Goal: Communication & Community: Answer question/provide support

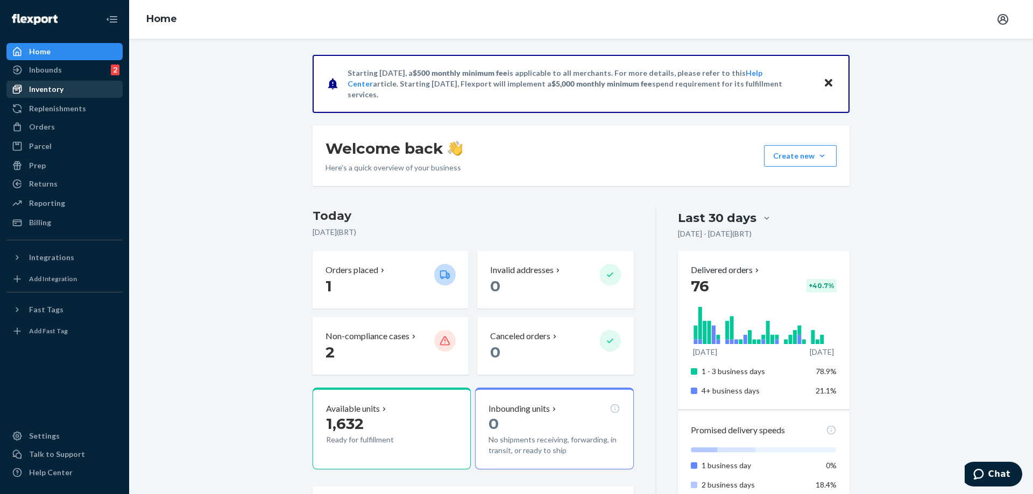
click at [71, 82] on div "Inventory" at bounding box center [65, 89] width 114 height 15
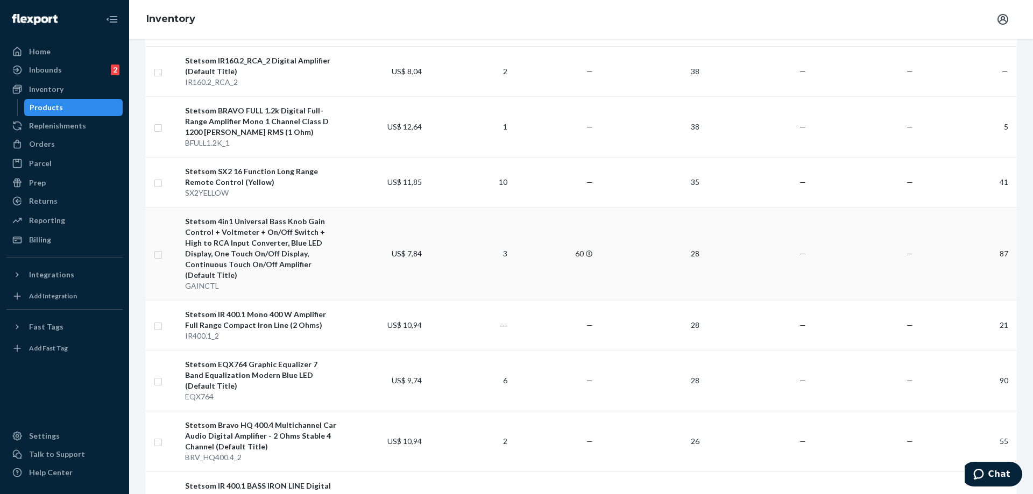
scroll to position [836, 0]
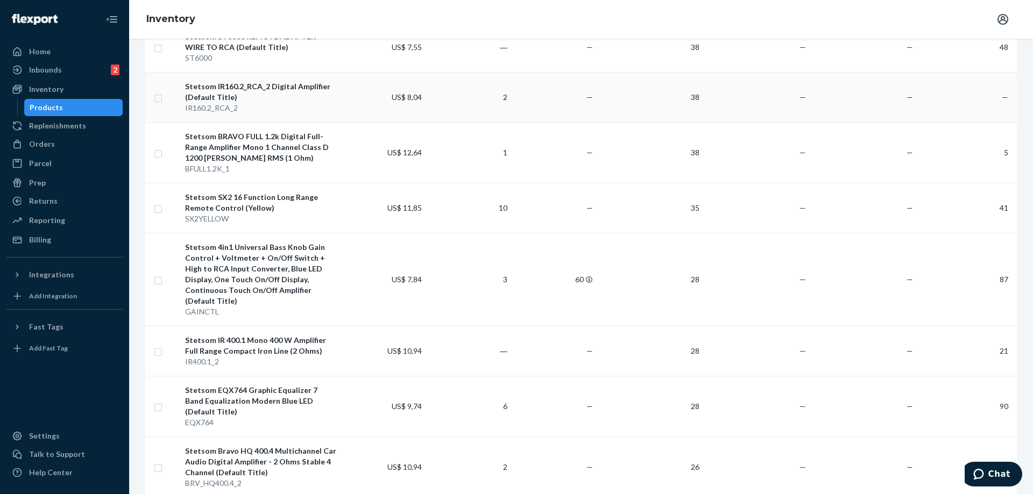
drag, startPoint x: 390, startPoint y: 233, endPoint x: 382, endPoint y: 118, distance: 114.9
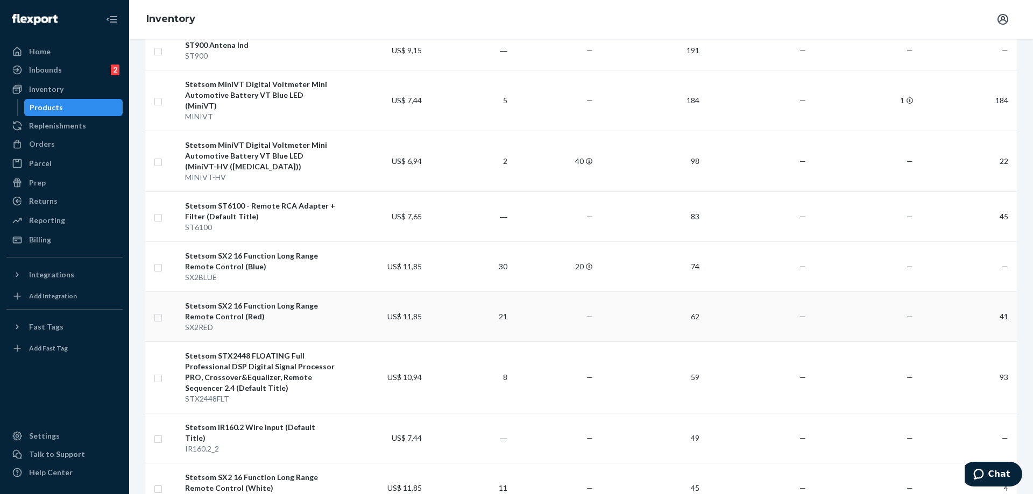
scroll to position [0, 0]
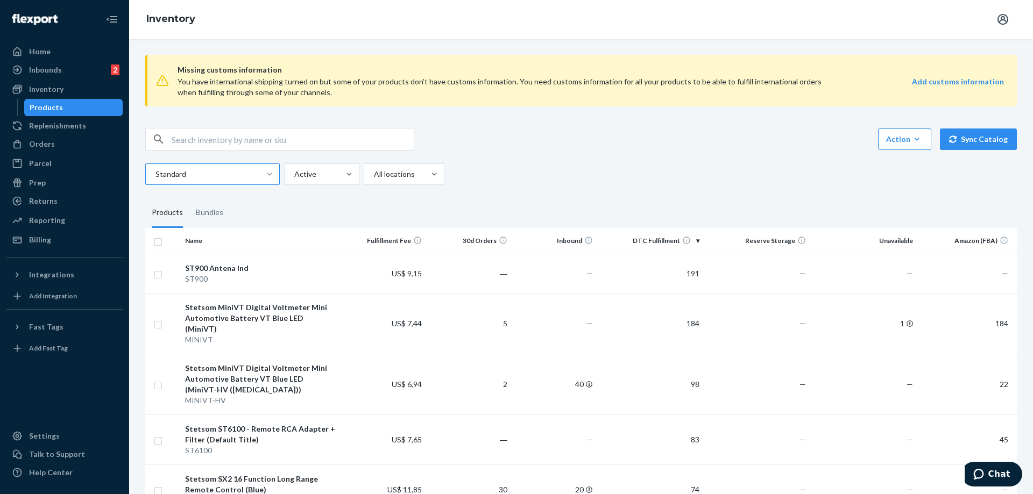
click at [278, 174] on div at bounding box center [269, 174] width 19 height 11
click at [155, 174] on input "Standard" at bounding box center [154, 174] width 1 height 11
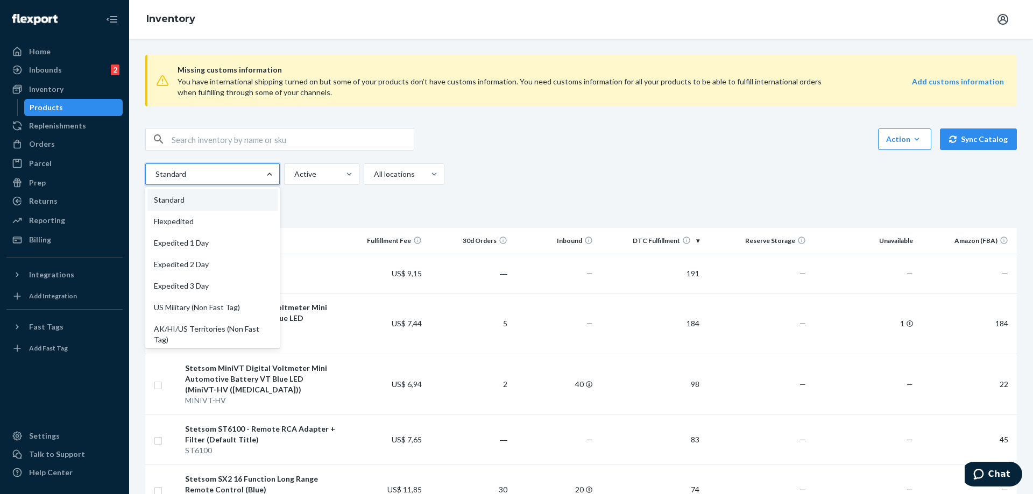
click at [278, 174] on div at bounding box center [269, 174] width 19 height 11
click at [155, 174] on input "option Standard focused, 1 of 13. 13 results available. Use Up and Down to choo…" at bounding box center [154, 174] width 1 height 11
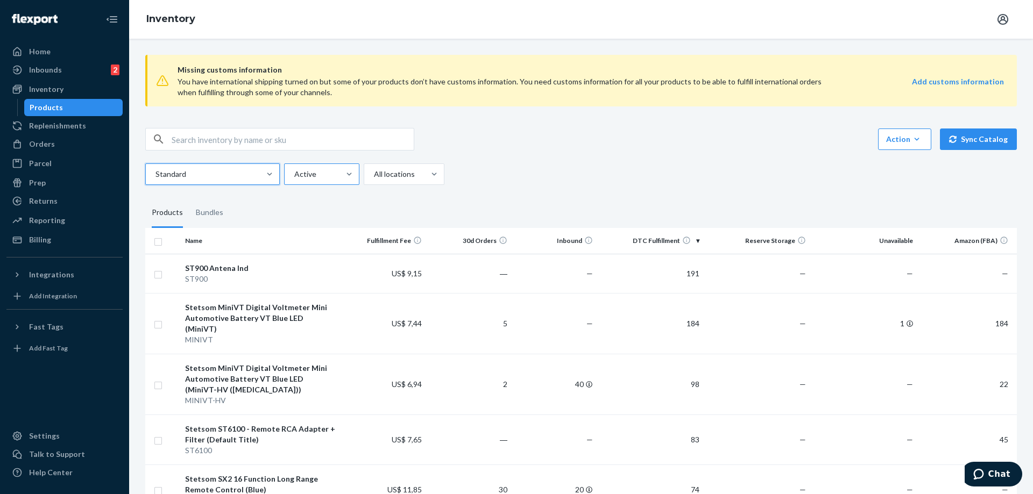
click at [337, 167] on div "Active" at bounding box center [312, 174] width 55 height 19
click at [294, 169] on input "Active" at bounding box center [293, 174] width 1 height 11
click at [508, 131] on div "Action Create product Create bundle Sync Catalog" at bounding box center [581, 139] width 872 height 23
click at [420, 237] on div "Reserve Storage" at bounding box center [404, 243] width 76 height 22
click at [374, 180] on input "option Reserve Storage focused, 3 of 4. 4 results available. Use Up and Down to…" at bounding box center [373, 174] width 1 height 11
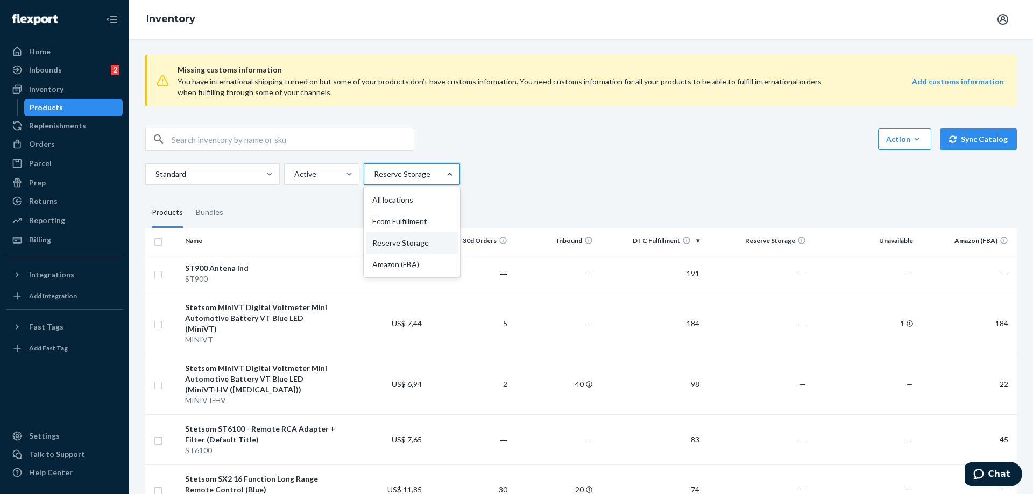
click at [391, 177] on div at bounding box center [411, 174] width 76 height 13
click at [374, 177] on input "option Reserve Storage, selected. option Reserve Storage focused, 3 of 4. 4 res…" at bounding box center [373, 174] width 1 height 11
click at [389, 194] on div "All locations" at bounding box center [412, 200] width 92 height 22
click at [374, 180] on input "option Reserve Storage, selected. option All locations focused, 1 of 4. 4 resul…" at bounding box center [373, 174] width 1 height 11
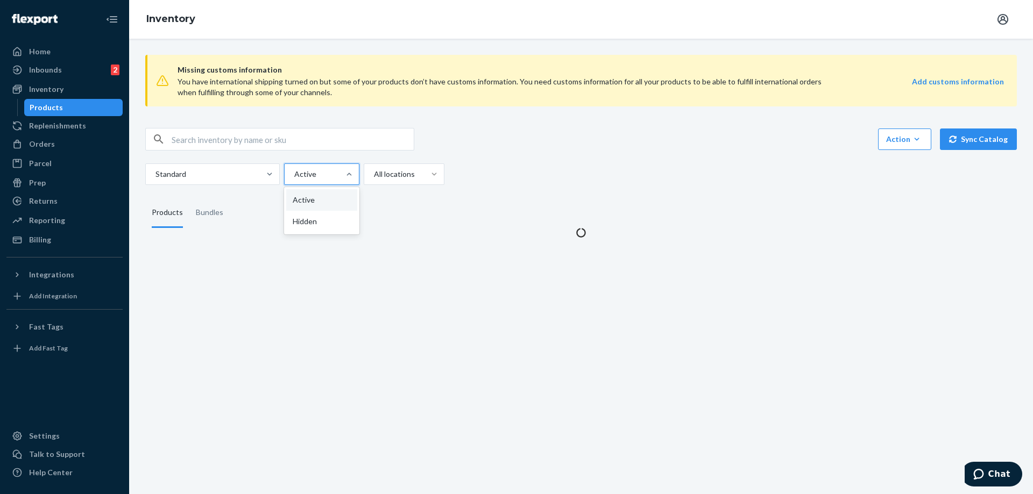
click at [345, 182] on div at bounding box center [348, 174] width 19 height 20
click at [294, 180] on input "option Active focused, 0 of 2. 2 results available. Use Up and Down to choose o…" at bounding box center [293, 174] width 1 height 11
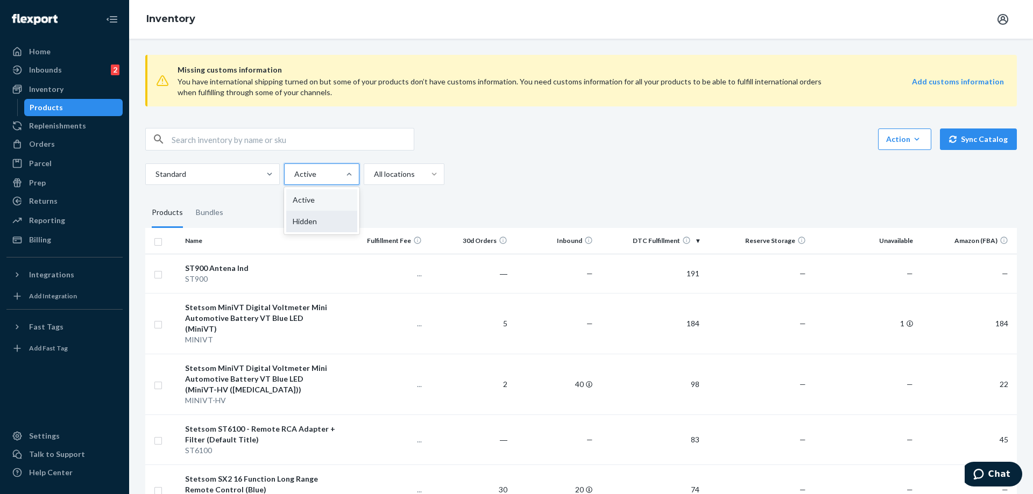
click at [333, 216] on div "Hidden" at bounding box center [321, 222] width 71 height 22
click at [294, 180] on input "option Hidden focused, 0 of 2. 2 results available. Use Up and Down to choose o…" at bounding box center [293, 174] width 1 height 11
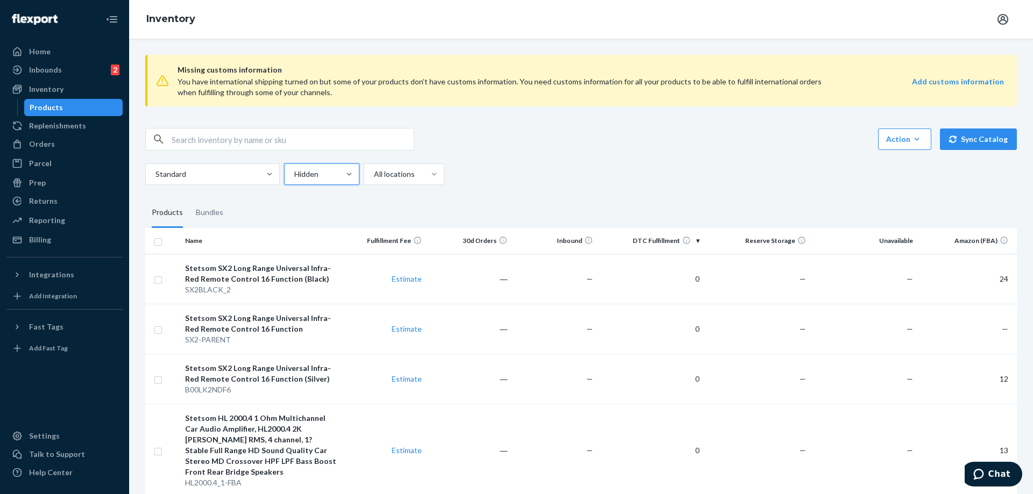
click at [334, 176] on div at bounding box center [320, 174] width 55 height 13
click at [294, 176] on input "option Hidden, selected. 0 results available. Select is focused ,type to refine…" at bounding box center [293, 174] width 1 height 11
click at [331, 197] on div "Active" at bounding box center [321, 200] width 71 height 22
click at [294, 180] on input "option Hidden, selected. option Active focused, 1 of 2. 2 results available. Us…" at bounding box center [293, 174] width 1 height 11
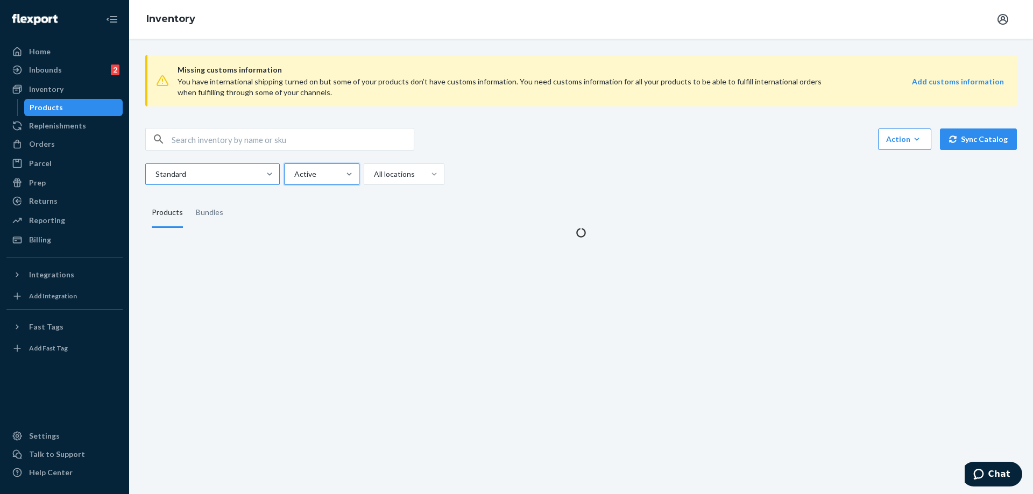
click at [247, 176] on div at bounding box center [211, 174] width 114 height 13
click at [155, 176] on input "Standard" at bounding box center [154, 174] width 1 height 11
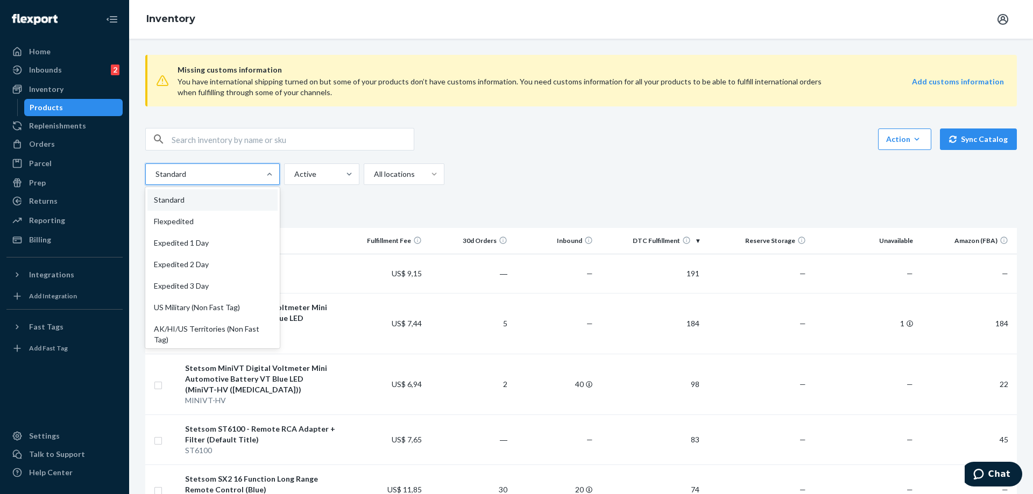
click at [508, 131] on div "Action Create product Create bundle Sync Catalog" at bounding box center [581, 139] width 872 height 23
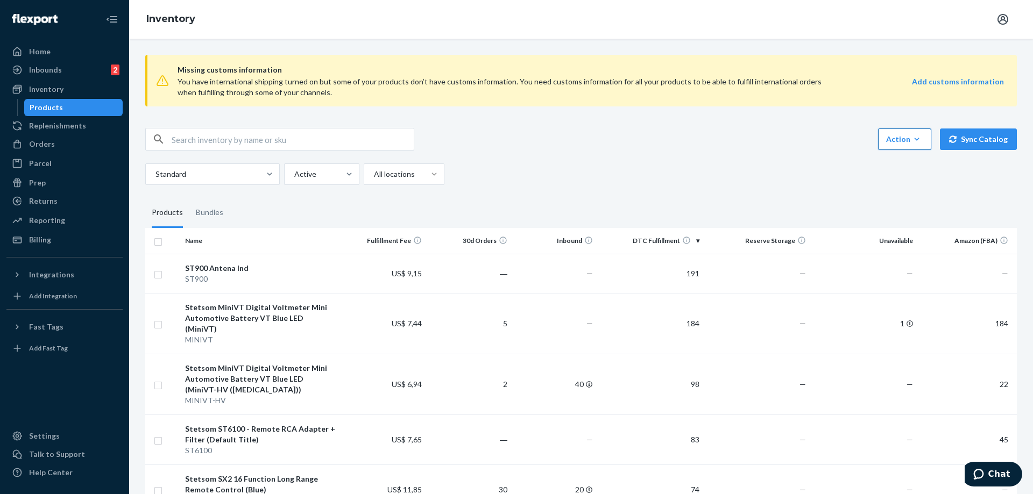
click at [892, 138] on div "Action" at bounding box center [904, 139] width 37 height 11
click at [540, 138] on div "Action Create product Create bundle Sync Catalog" at bounding box center [581, 139] width 872 height 23
click at [755, 159] on div "Action Create product Create bundle Sync Catalog Standard Active All locations" at bounding box center [581, 156] width 872 height 57
click at [915, 138] on icon "button" at bounding box center [917, 139] width 5 height 3
click at [755, 162] on div "Action Create product Create bundle Sync Catalog Standard Active All locations" at bounding box center [581, 156] width 872 height 57
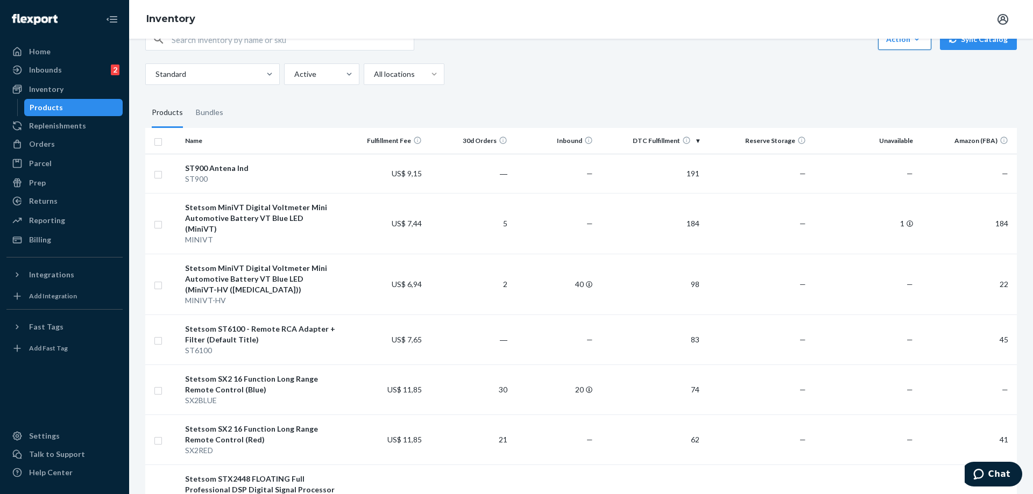
drag, startPoint x: 637, startPoint y: 112, endPoint x: 633, endPoint y: 75, distance: 37.8
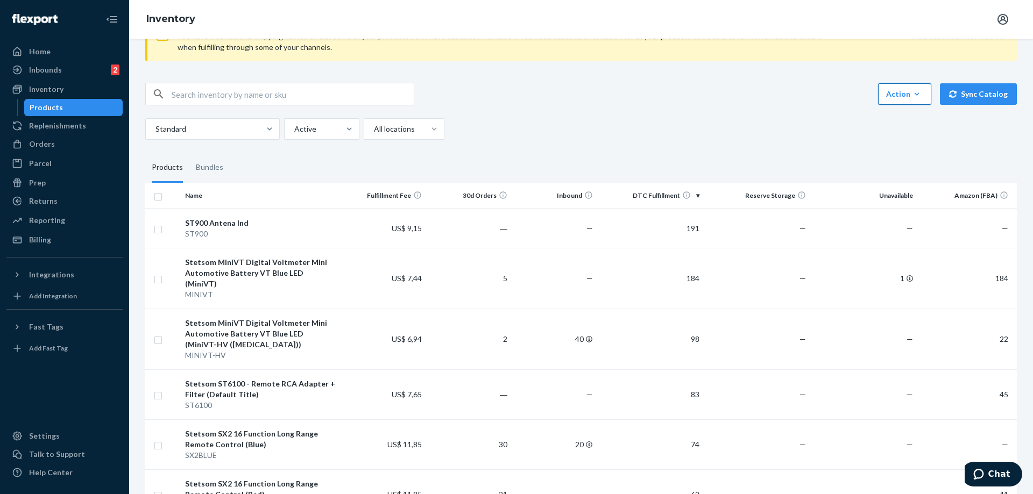
scroll to position [40, 0]
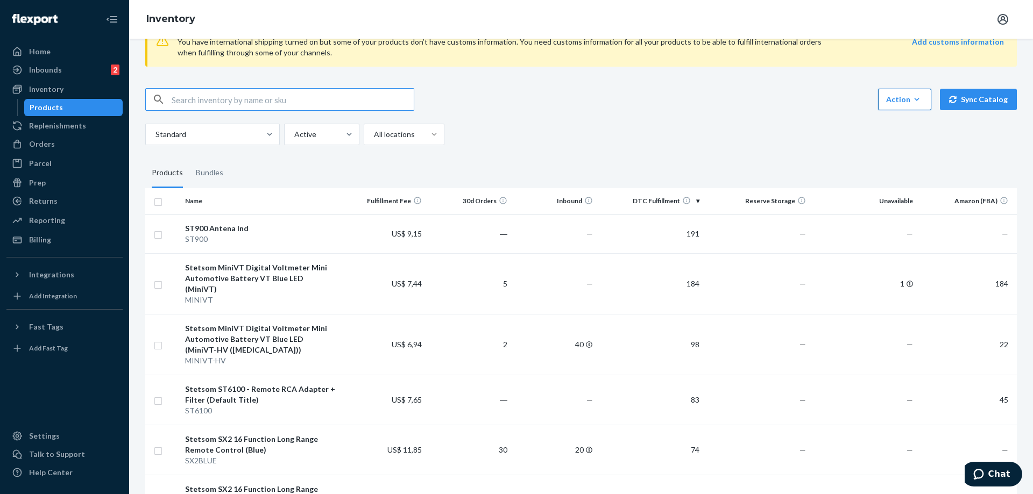
click at [356, 102] on input "text" at bounding box center [293, 100] width 242 height 22
type input "attack"
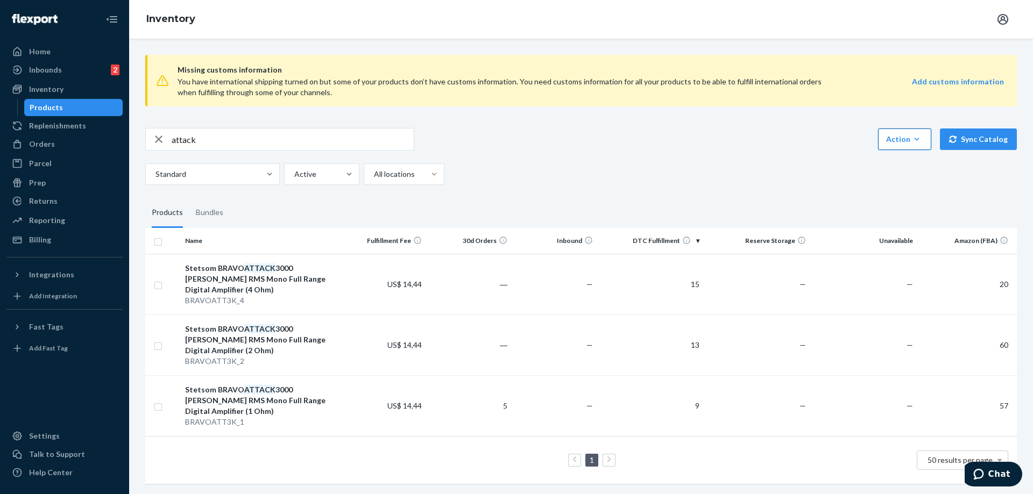
click at [535, 157] on div "attack Action Create product Create bundle Sync Catalog Standard Active All loc…" at bounding box center [581, 156] width 872 height 57
click at [1003, 477] on span "Chat" at bounding box center [999, 475] width 22 height 10
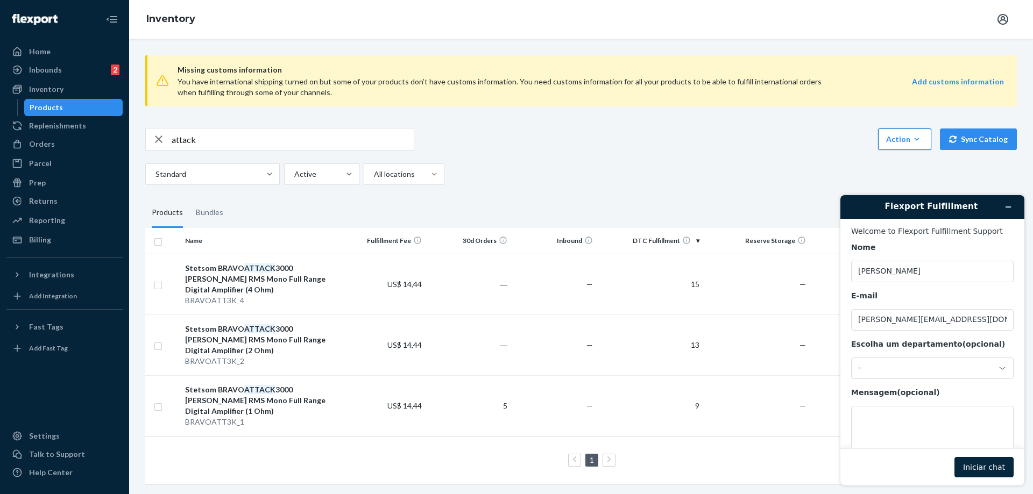
click at [986, 467] on button "Iniciar chat" at bounding box center [983, 467] width 59 height 20
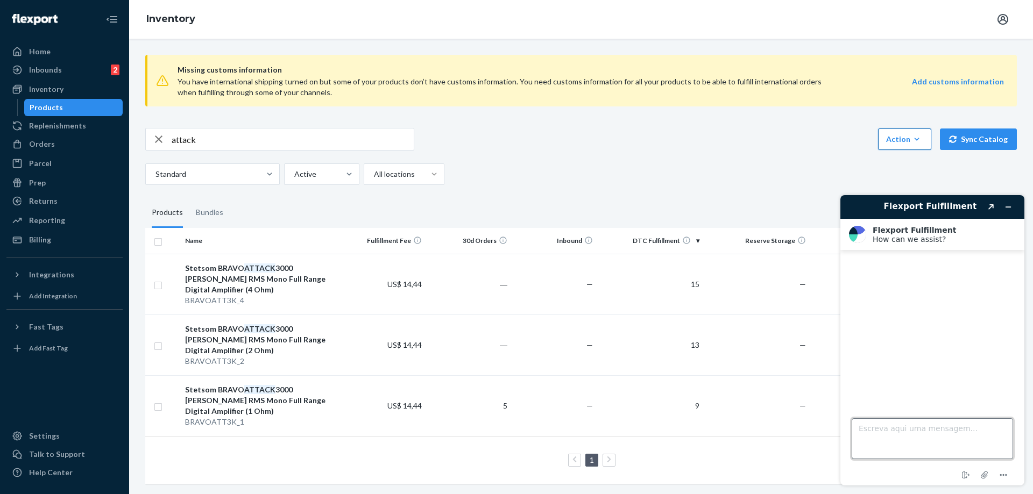
click at [962, 442] on textarea "Escreva aqui uma mensagem..." at bounding box center [932, 439] width 161 height 41
type textarea "Good morning"
click at [962, 421] on textarea "Escreva aqui uma mensagem..." at bounding box center [932, 439] width 161 height 41
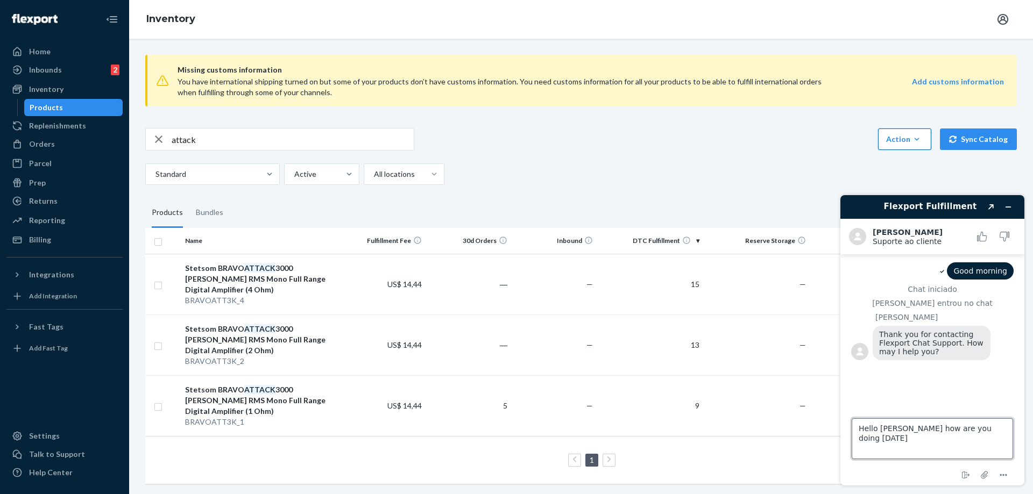
type textarea "Hello Kath how are you doing today ?"
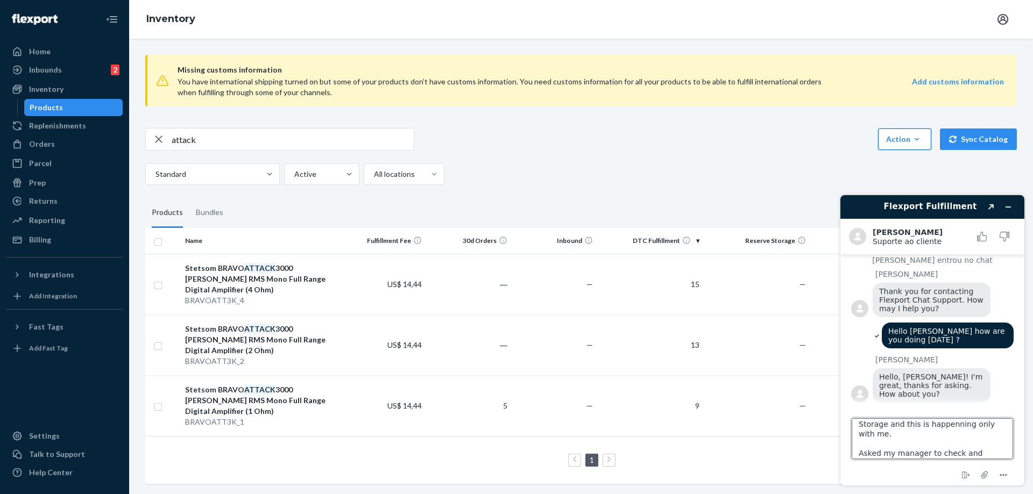
scroll to position [24, 0]
click at [962, 457] on textarea "Well I can not see any item on Reserve Storage and this is happenning only with…" at bounding box center [932, 439] width 161 height 41
type textarea "Well I can not see any item on Reserve Storage and this is happenning only with…"
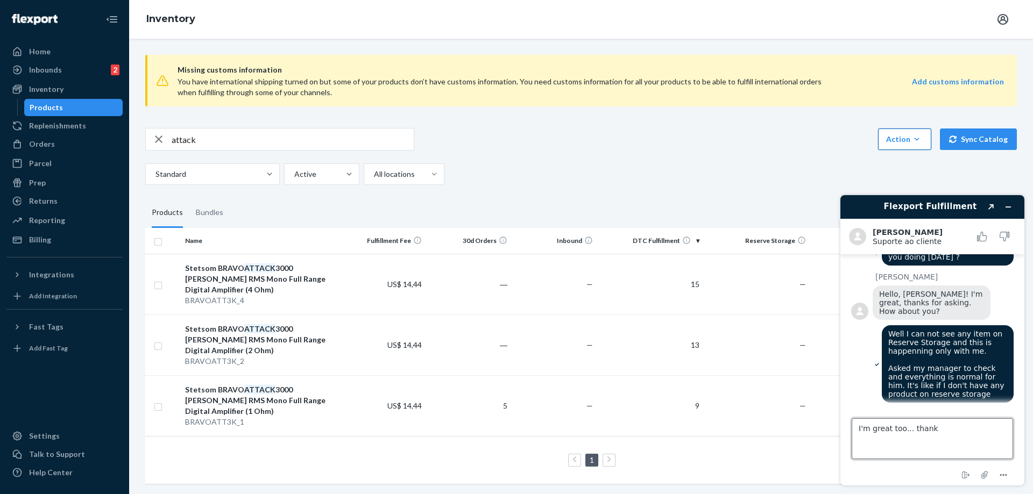
type textarea "I'm great too... thanks"
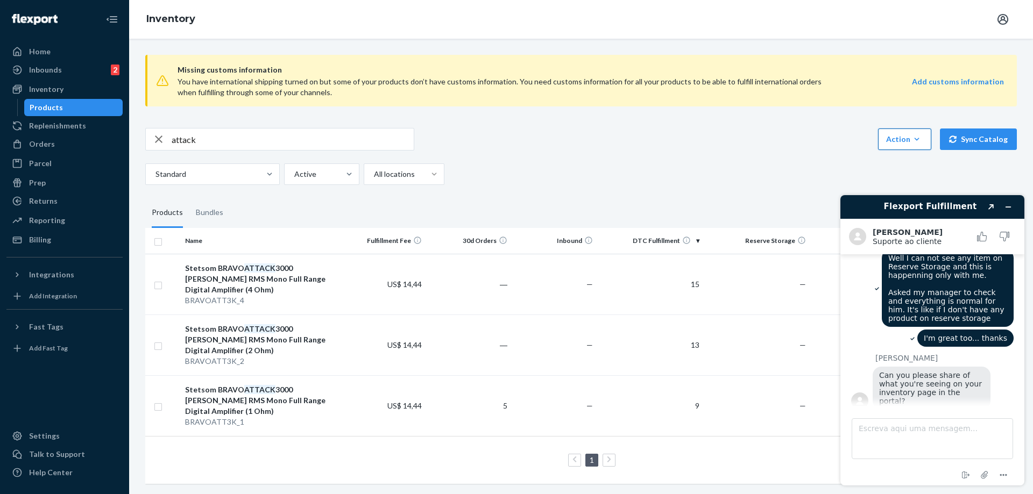
scroll to position [204, 0]
click at [953, 427] on textarea "Escreva aqui uma mensagem..." at bounding box center [932, 439] width 161 height 41
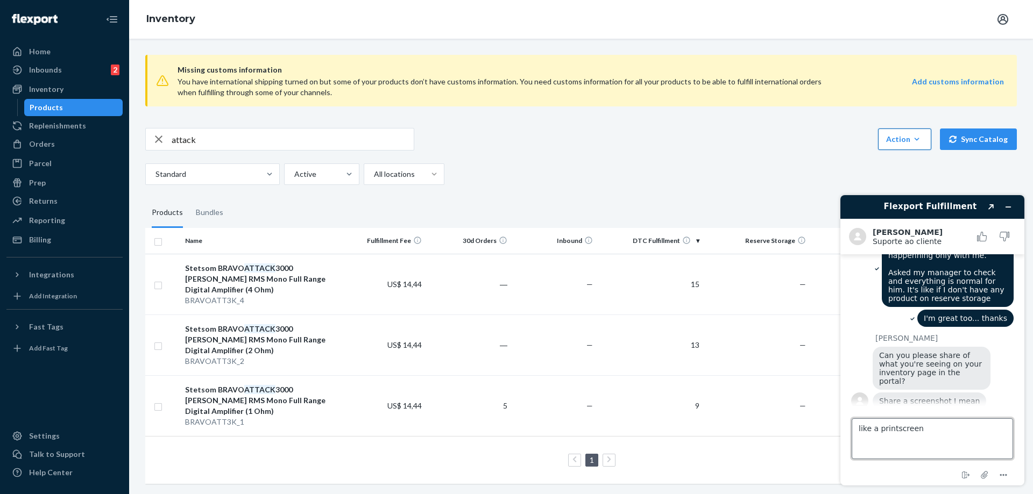
type textarea "like a printscreen ?"
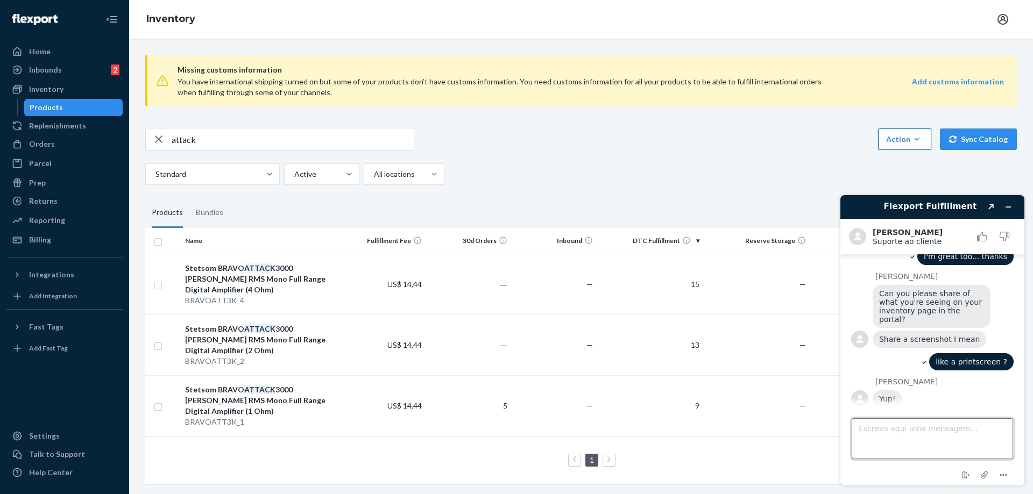
scroll to position [283, 0]
click at [1011, 202] on button "Minimizar widget" at bounding box center [1008, 207] width 17 height 15
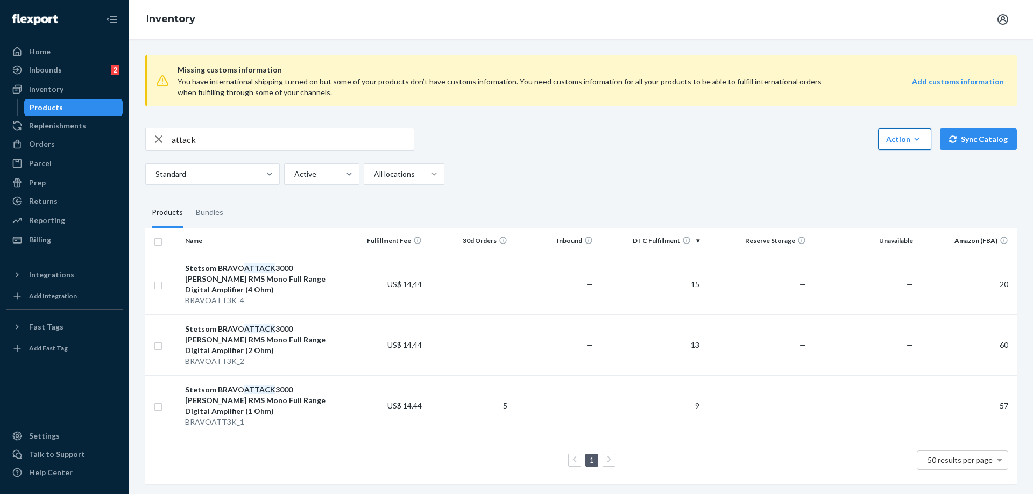
click at [806, 201] on fieldset "Products Bundles" at bounding box center [581, 213] width 872 height 30
click at [973, 472] on button "Chat" at bounding box center [991, 474] width 61 height 25
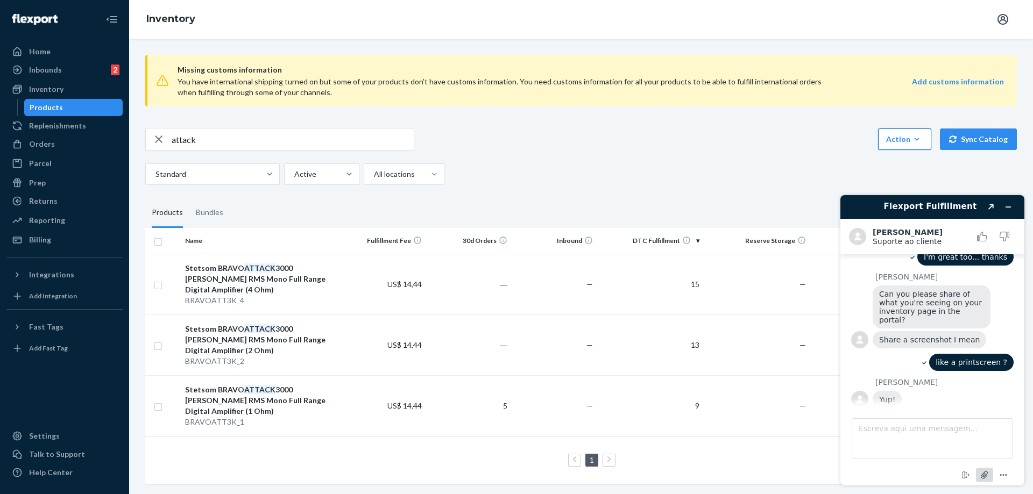
click at [983, 474] on icon "Anexar arquivo" at bounding box center [984, 475] width 9 height 9
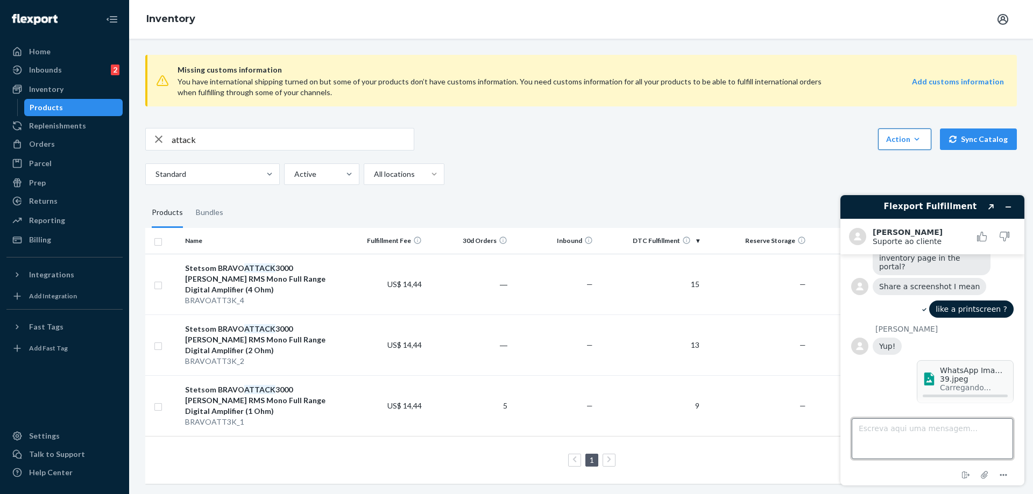
click at [887, 441] on textarea "Escreva aqui uma mensagem..." at bounding box center [932, 439] width 161 height 41
type textarea "Using the Bravo Attack as example"
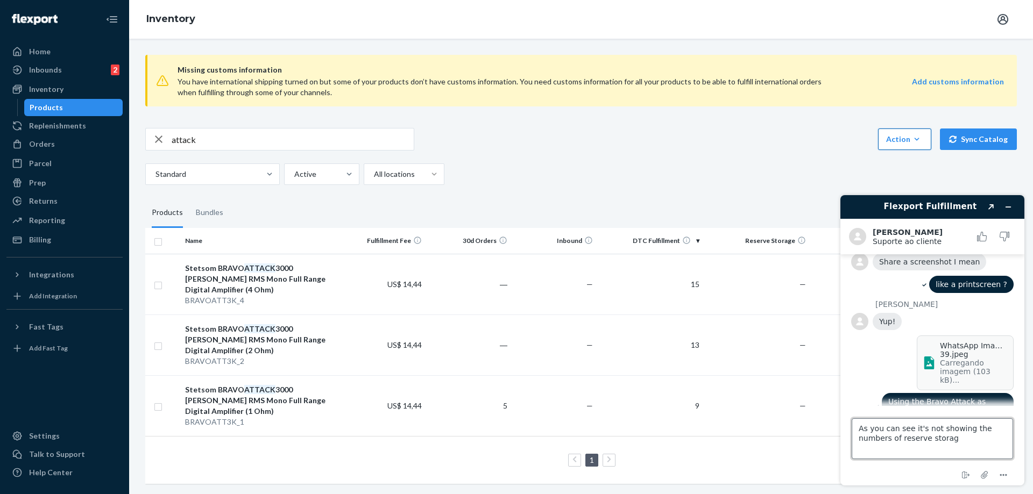
type textarea "As you can see it's not showing the numbers of reserve storage"
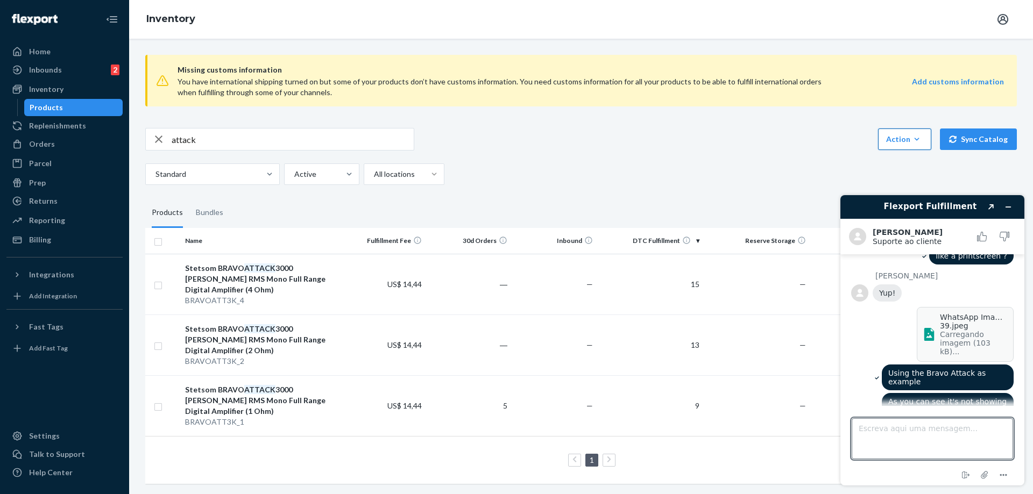
click at [936, 329] on span at bounding box center [931, 334] width 17 height 13
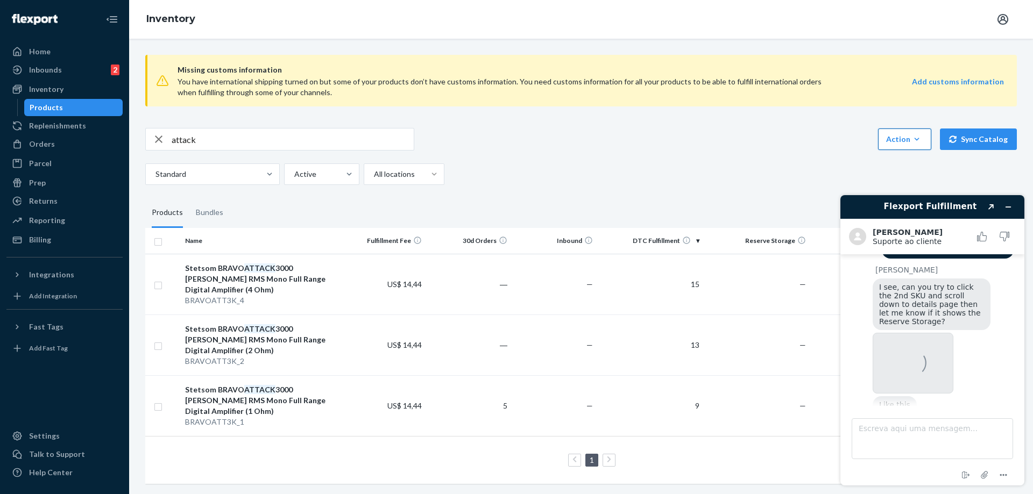
scroll to position [586, 0]
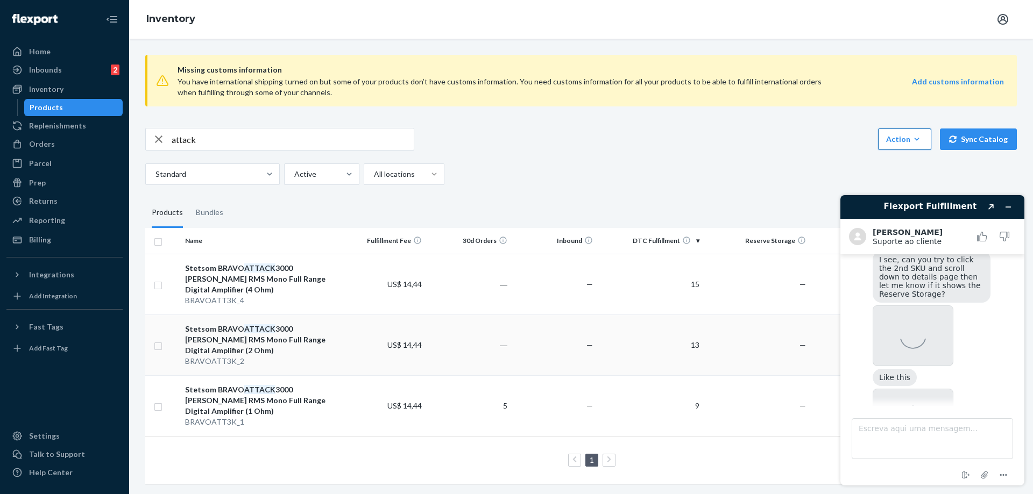
click at [307, 324] on div "Stetsom BRAVO ATTACK 3000 Watts RMS Mono Full Range Digital Amplifier (2 Ohm)" at bounding box center [261, 340] width 152 height 32
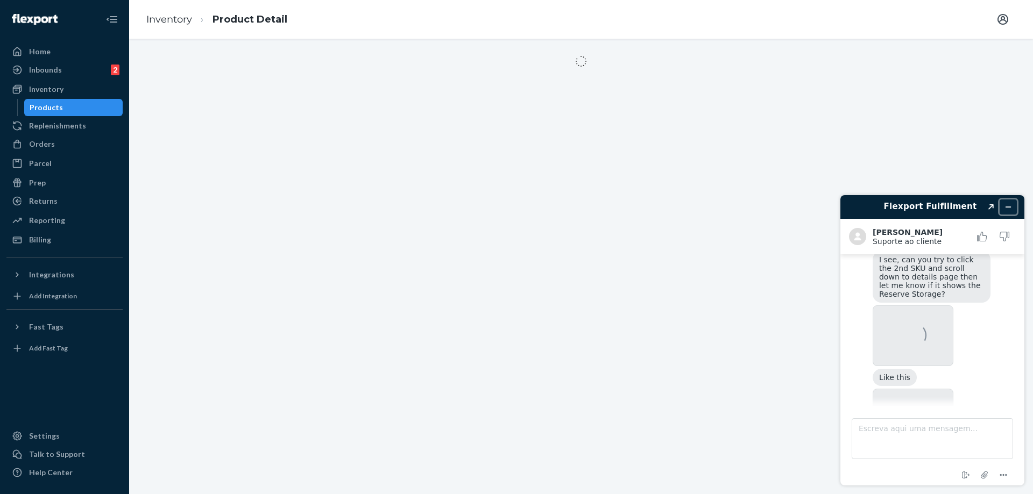
click at [1015, 206] on button "Minimizar widget" at bounding box center [1008, 207] width 17 height 15
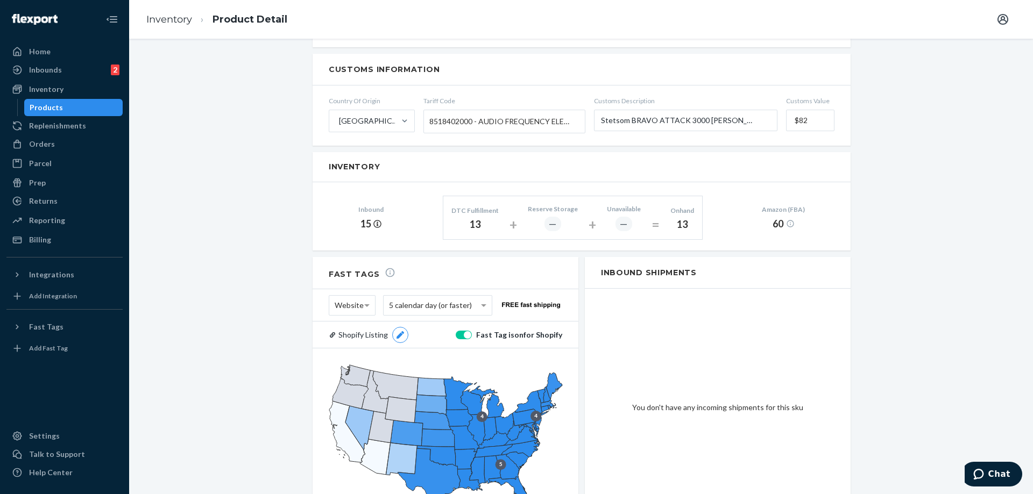
scroll to position [631, 0]
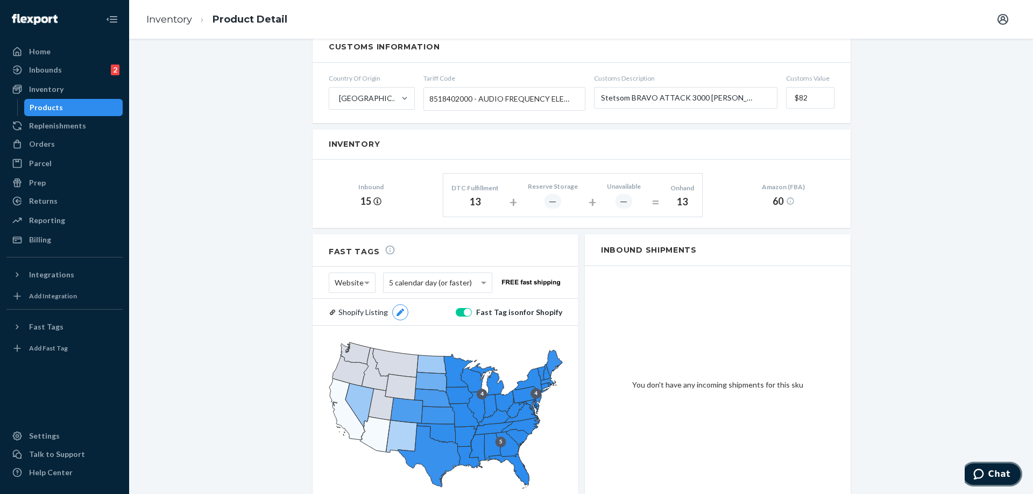
click at [984, 470] on icon "Chat" at bounding box center [978, 474] width 11 height 11
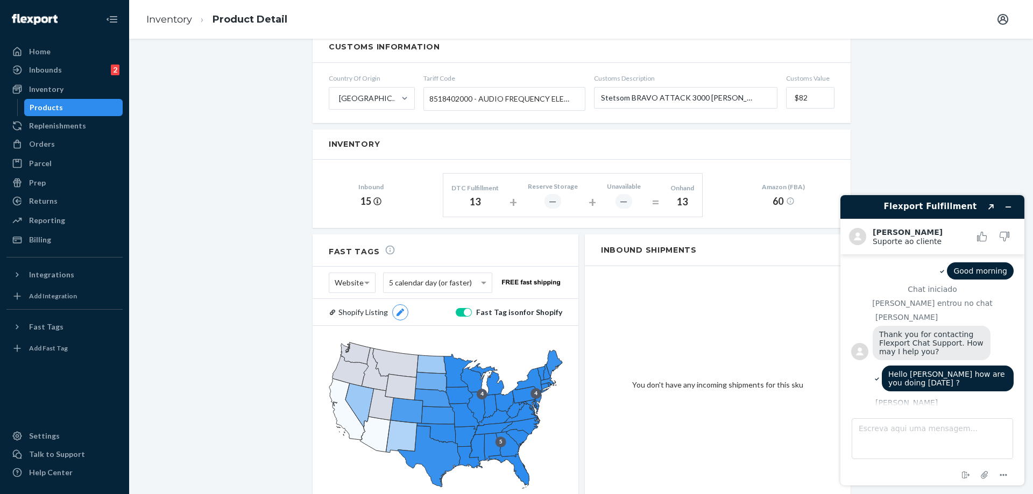
scroll to position [601, 0]
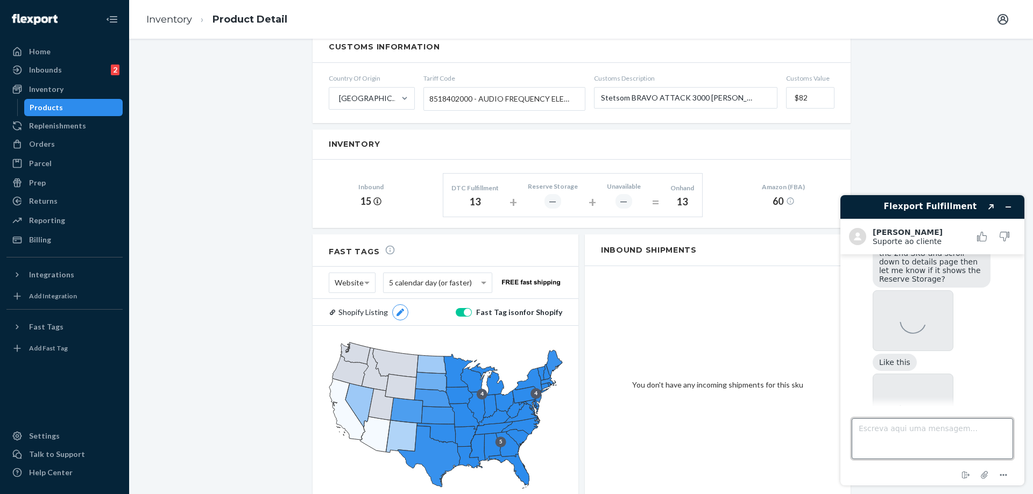
click at [946, 421] on textarea "Escreva aqui uma mensagem..." at bounding box center [932, 439] width 161 height 41
type textarea "T"
type textarea "Your images are not loading, but i think you want to see this"
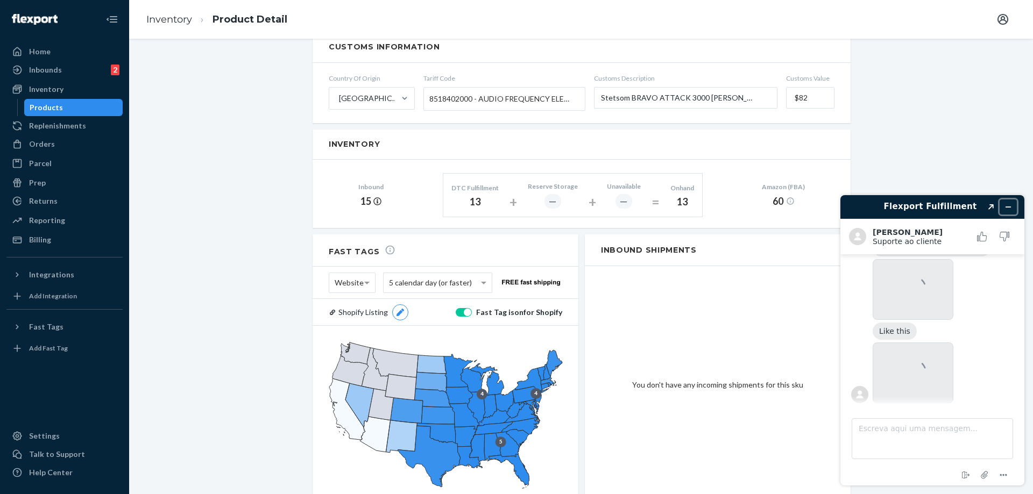
click at [1011, 208] on icon "Minimizar widget" at bounding box center [1008, 207] width 8 height 8
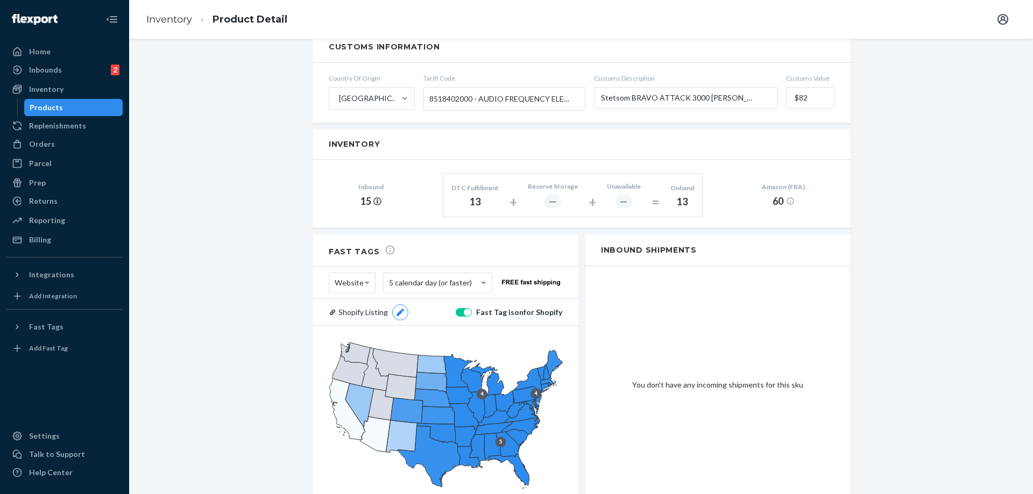
click at [988, 468] on button "Chat" at bounding box center [991, 474] width 61 height 25
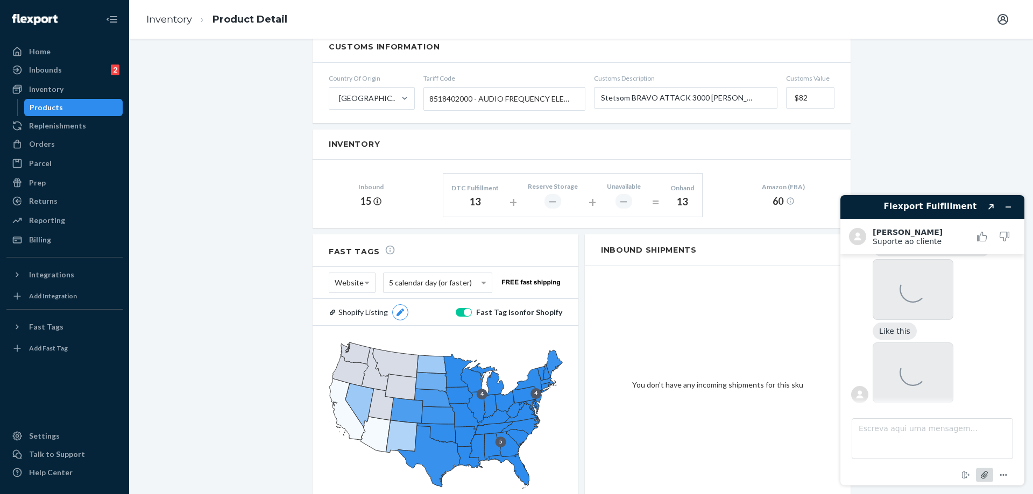
click at [987, 471] on icon "Anexar arquivo" at bounding box center [985, 475] width 20 height 20
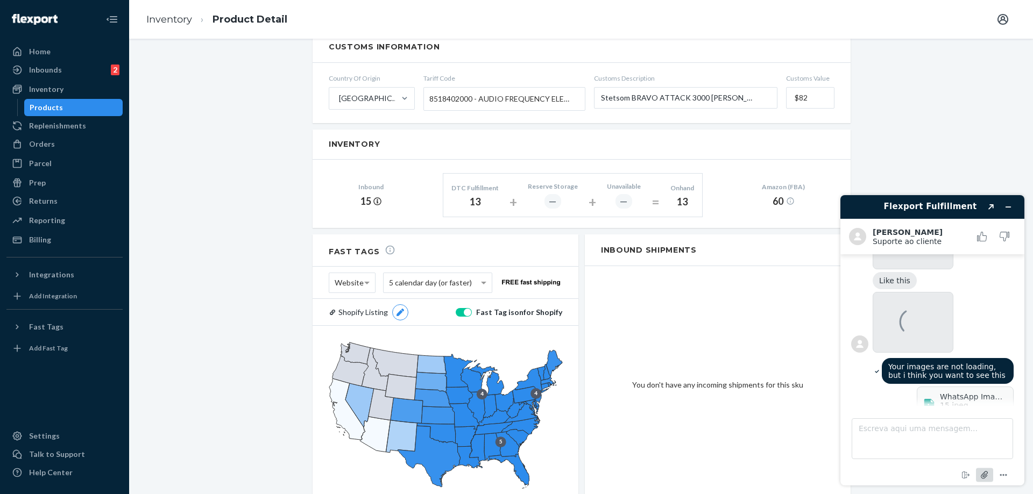
scroll to position [685, 0]
click at [905, 304] on icon at bounding box center [913, 319] width 30 height 30
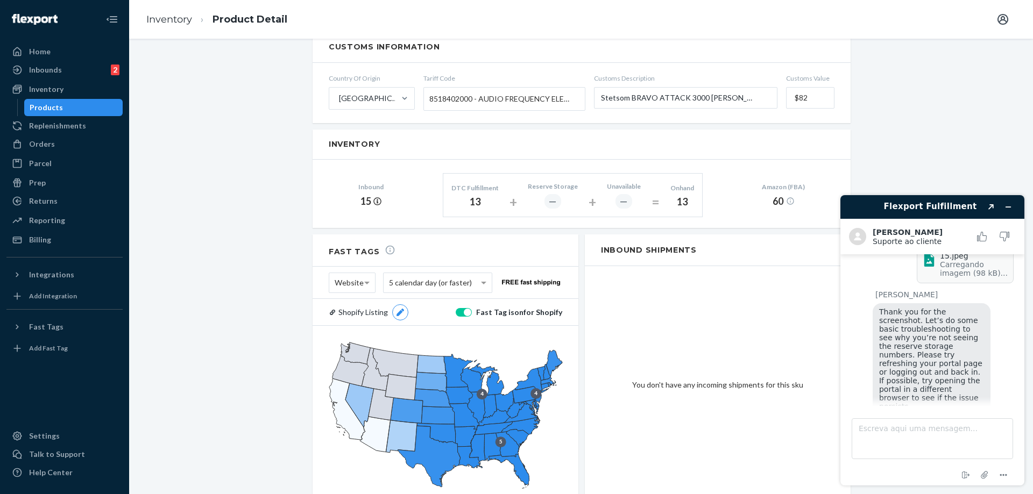
scroll to position [861, 0]
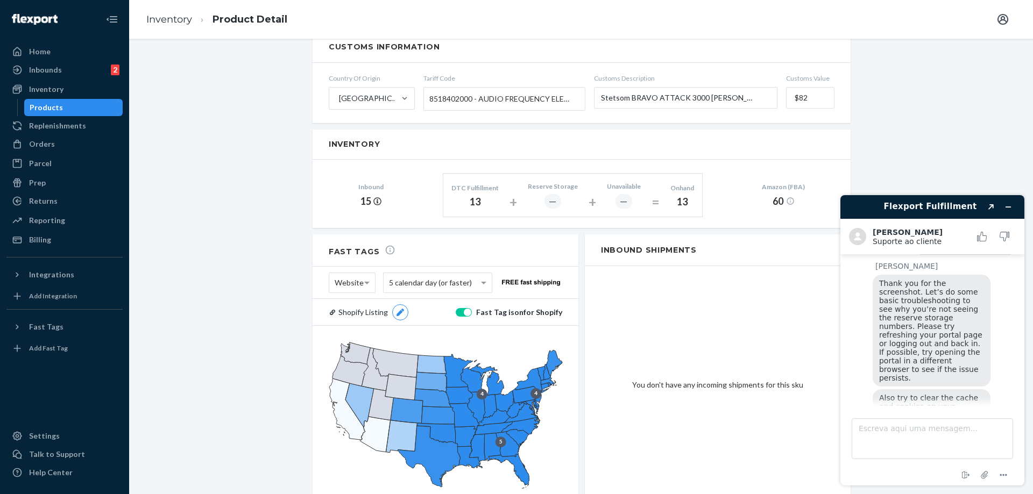
drag, startPoint x: 966, startPoint y: 324, endPoint x: 966, endPoint y: 316, distance: 8.1
click at [899, 427] on textarea "Escreva aqui uma mensagem..." at bounding box center [932, 439] width 161 height 41
type textarea "but is it possible"
type textarea "I can try but i don't know if"
type textarea "Login out and in may not work because I log in everyday"
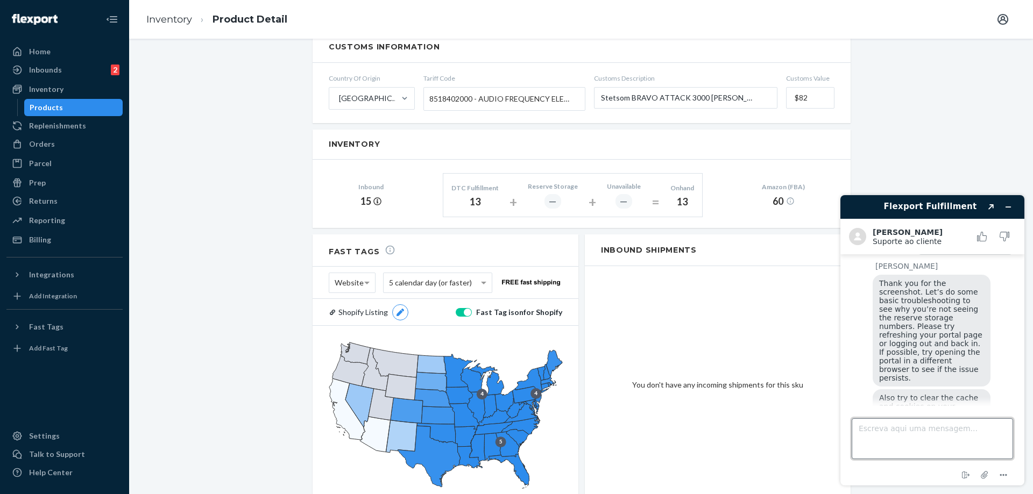
scroll to position [892, 0]
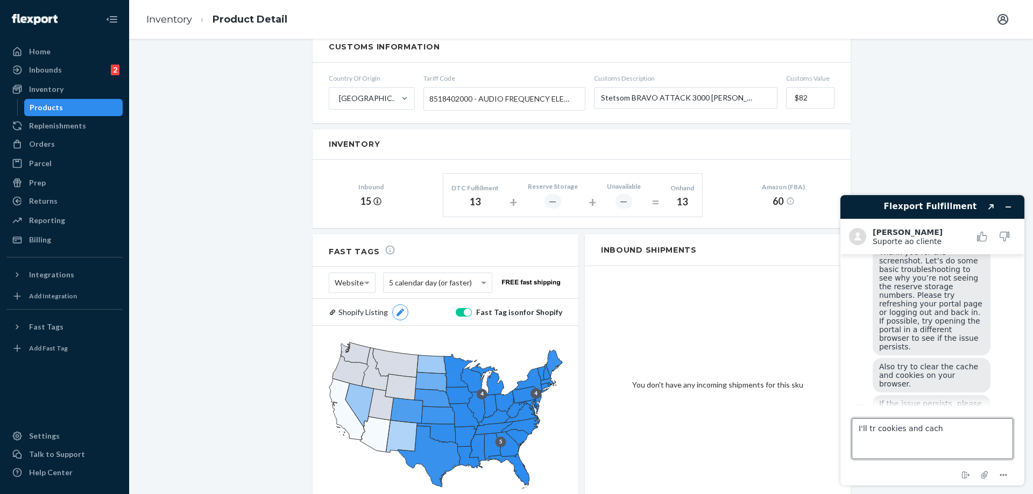
type textarea "I'll tr cookies and cache"
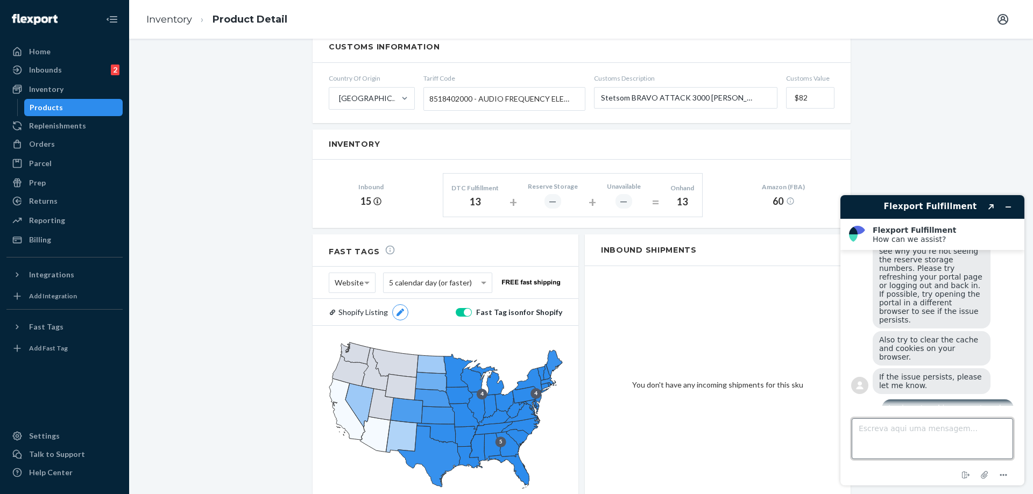
scroll to position [1120, 0]
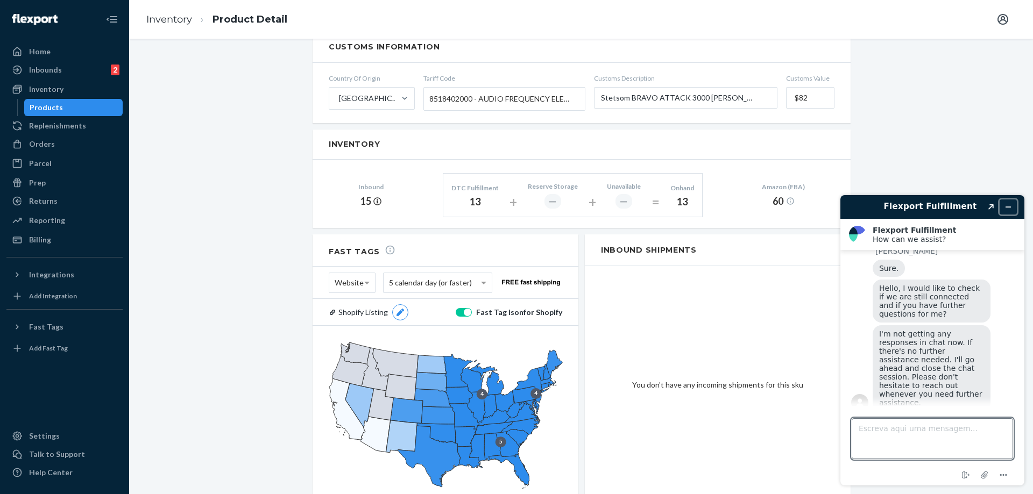
click at [1006, 210] on icon "Minimizar widget" at bounding box center [1008, 207] width 8 height 8
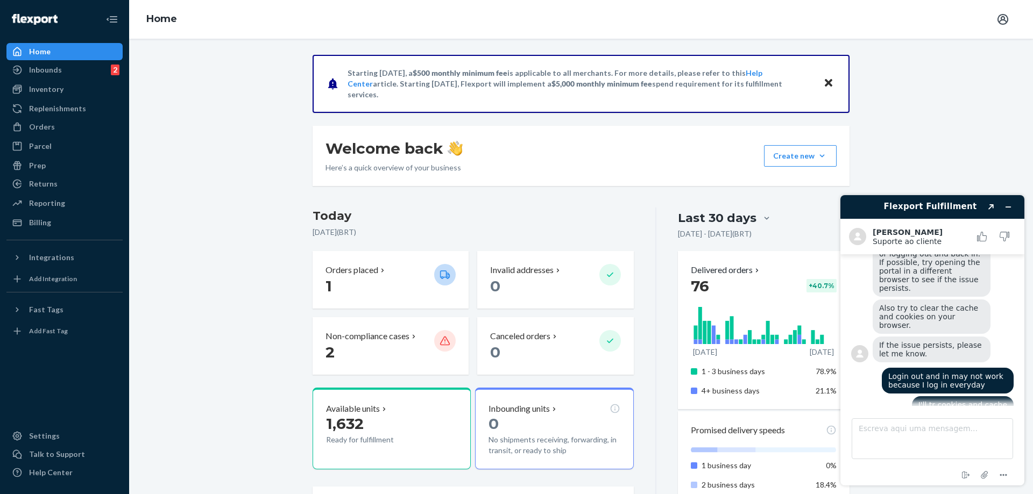
scroll to position [998, 0]
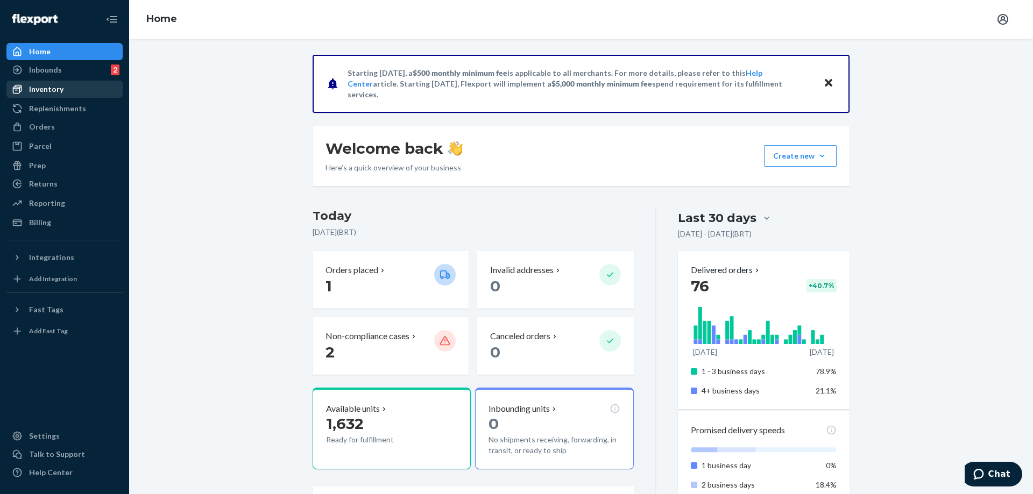
click at [79, 87] on div "Inventory" at bounding box center [65, 89] width 114 height 15
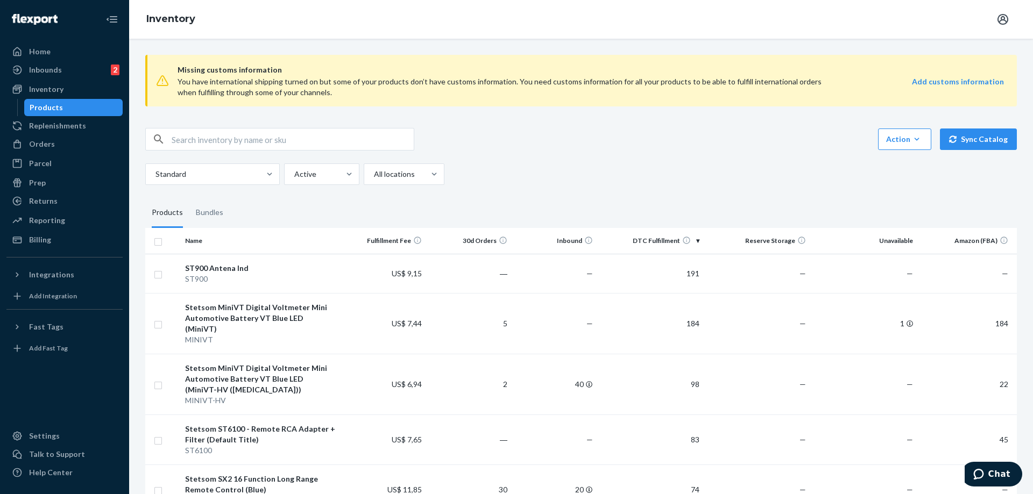
click at [594, 18] on div "Inventory" at bounding box center [581, 19] width 904 height 39
